Goal: Find specific page/section: Find specific page/section

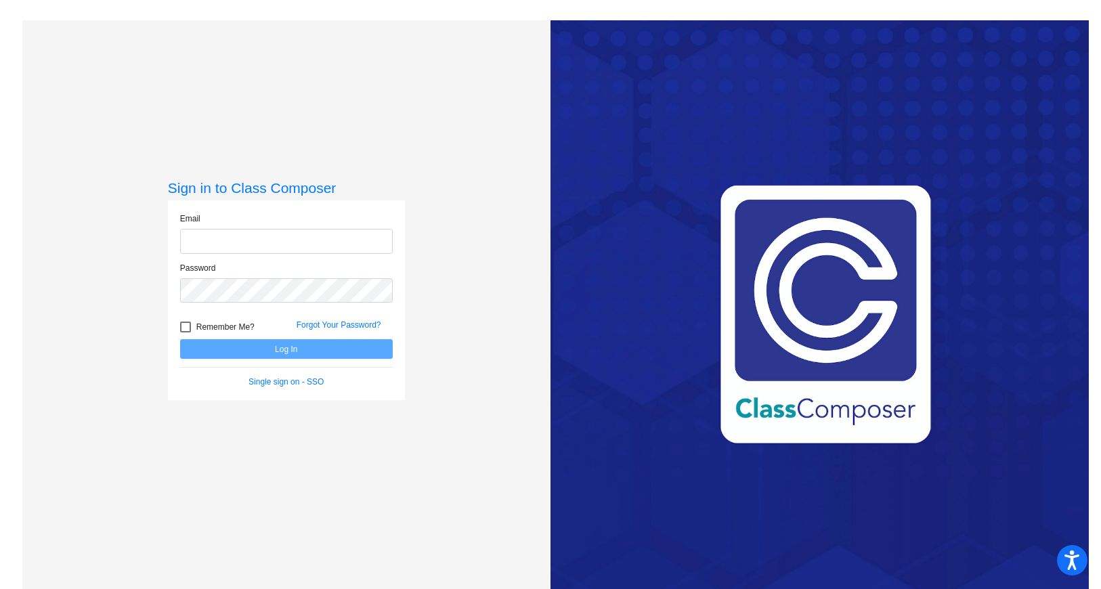
type input "[EMAIL_ADDRESS][DOMAIN_NAME]"
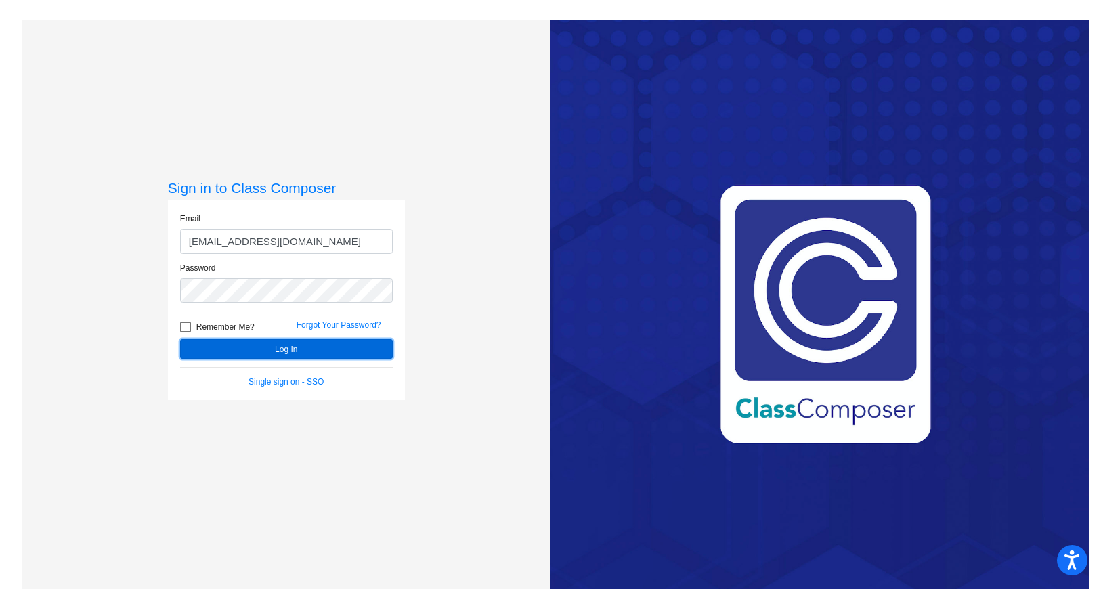
click at [293, 345] on button "Log In" at bounding box center [286, 349] width 213 height 20
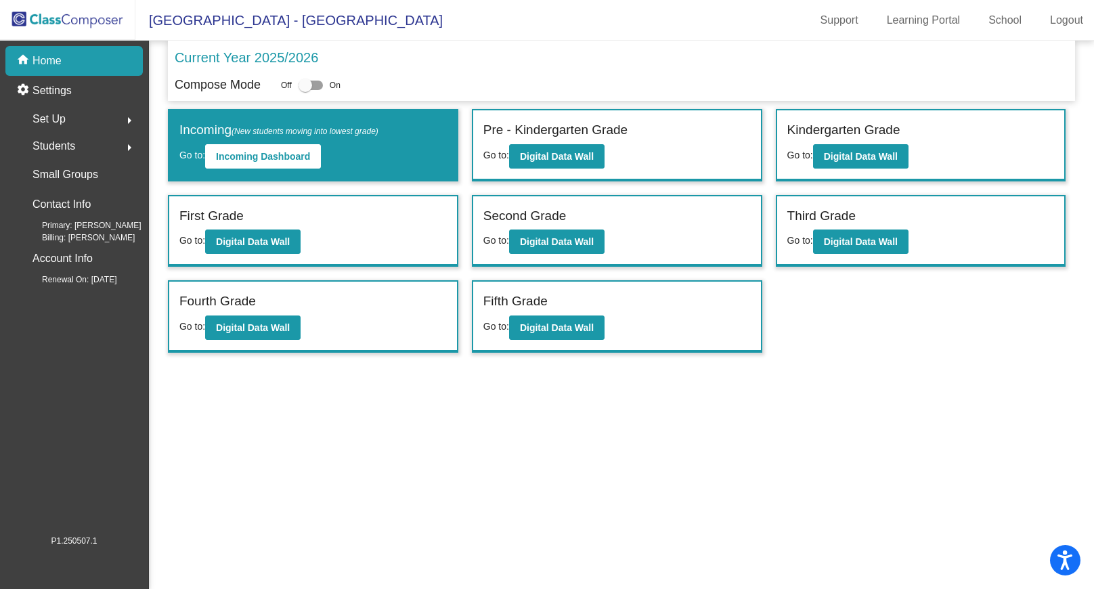
click at [56, 58] on p "Home" at bounding box center [47, 61] width 29 height 16
click at [258, 238] on b "Digital Data Wall" at bounding box center [253, 241] width 74 height 11
click at [861, 150] on button "Digital Data Wall" at bounding box center [860, 156] width 95 height 24
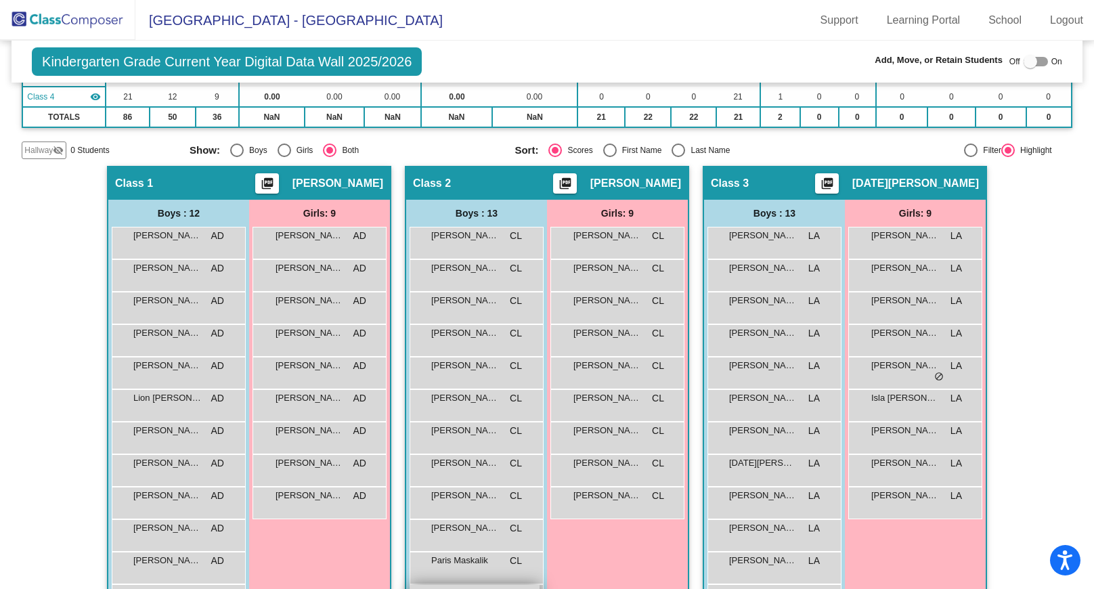
scroll to position [184, 0]
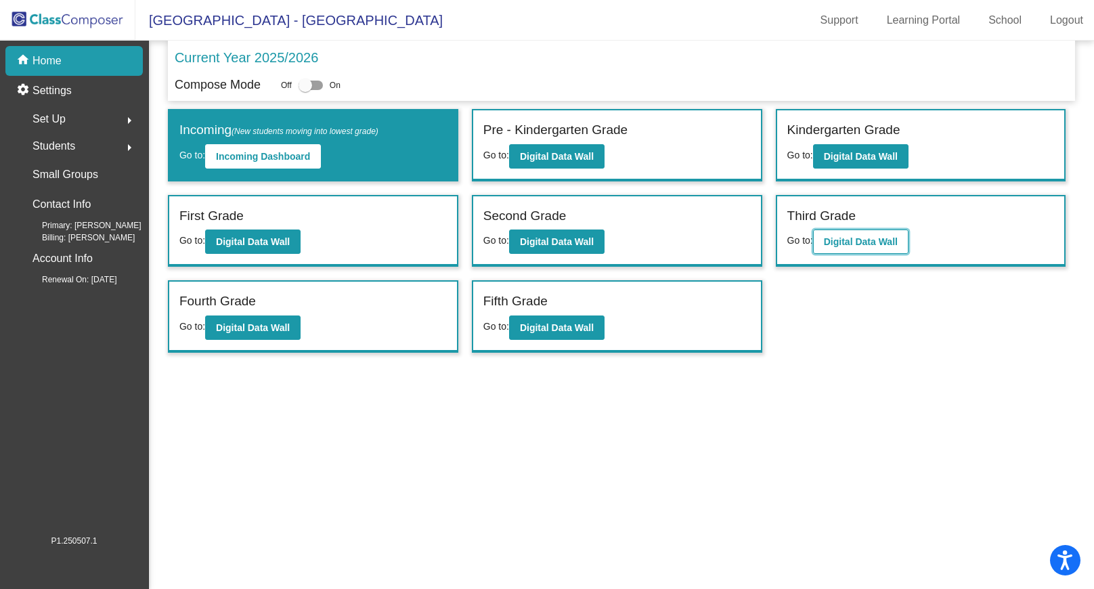
click at [873, 243] on b "Digital Data Wall" at bounding box center [861, 241] width 74 height 11
click at [584, 240] on b "Digital Data Wall" at bounding box center [557, 241] width 74 height 11
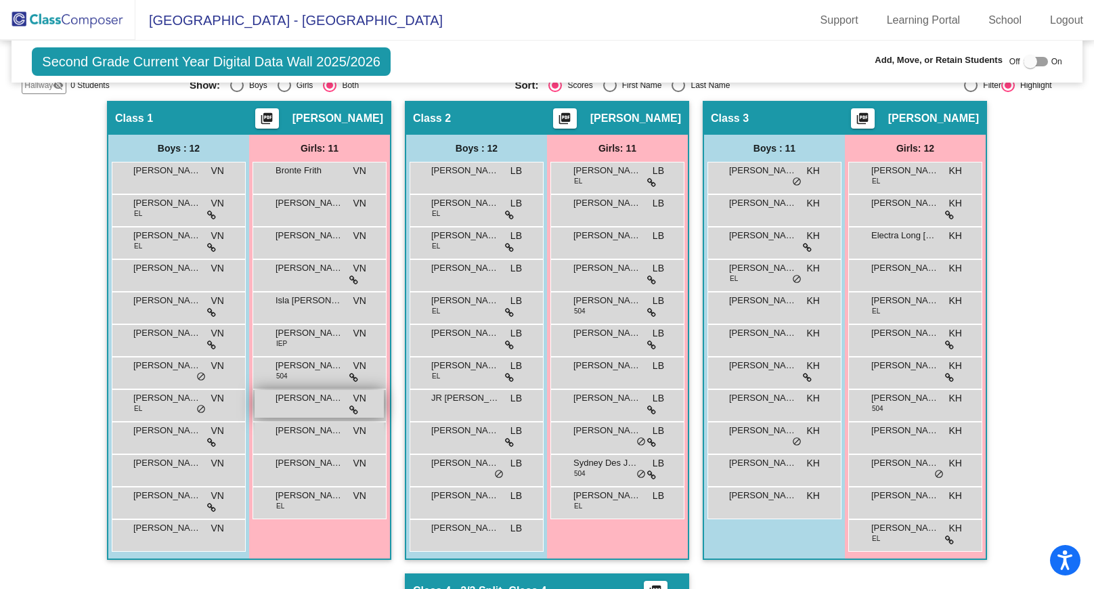
scroll to position [244, 0]
